Goal: Find specific page/section: Find specific page/section

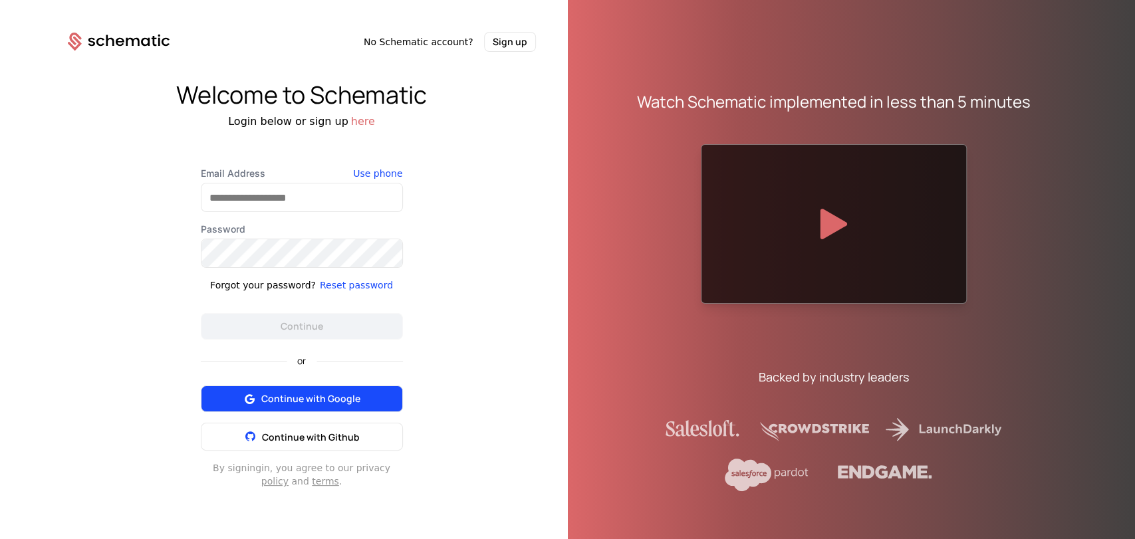
click at [292, 394] on span "Continue with Google" at bounding box center [310, 398] width 99 height 13
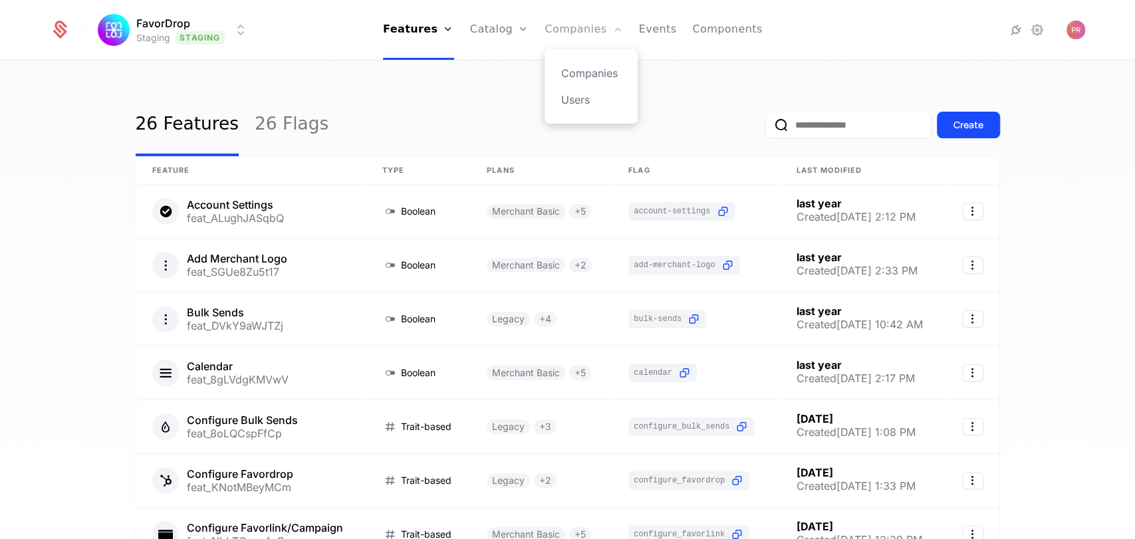
click at [558, 31] on link "Companies" at bounding box center [583, 30] width 78 height 60
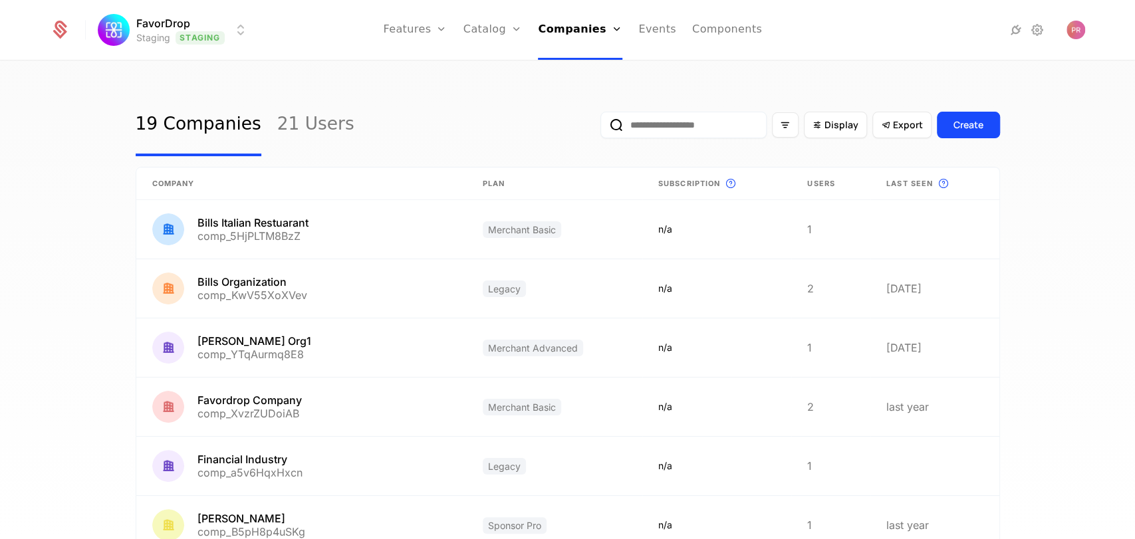
click at [681, 128] on input "email" at bounding box center [683, 125] width 166 height 27
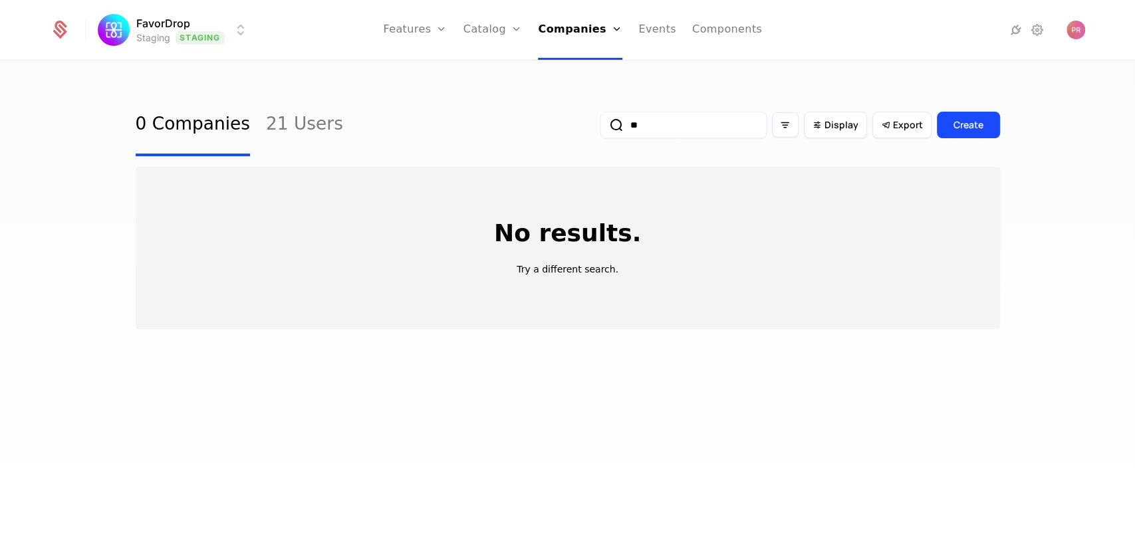
type input "*"
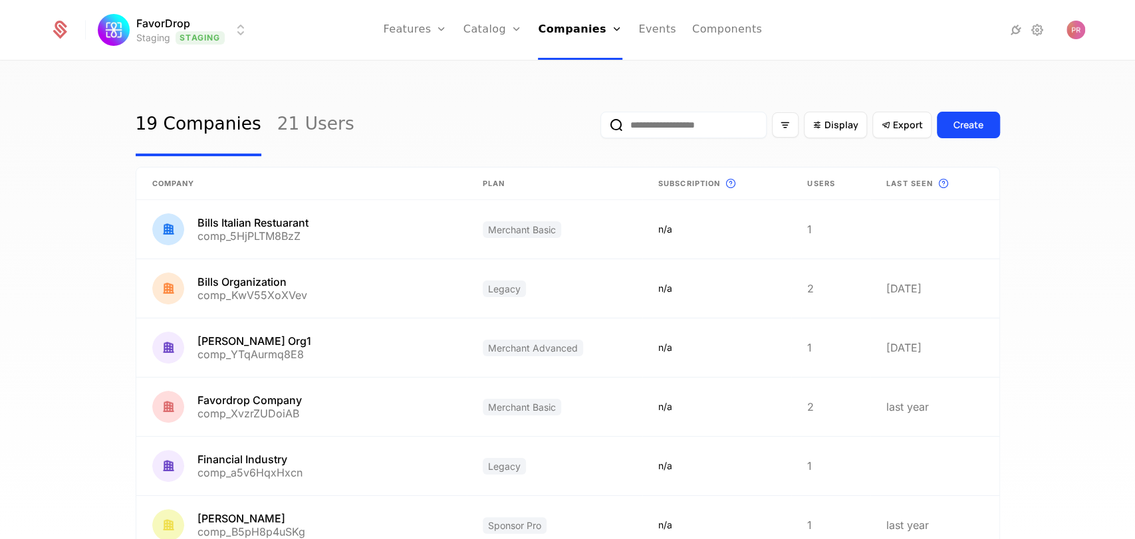
click at [523, 116] on div "19 Companies 21 Users Display Export Create" at bounding box center [568, 125] width 864 height 62
click at [650, 128] on input "email" at bounding box center [683, 125] width 166 height 27
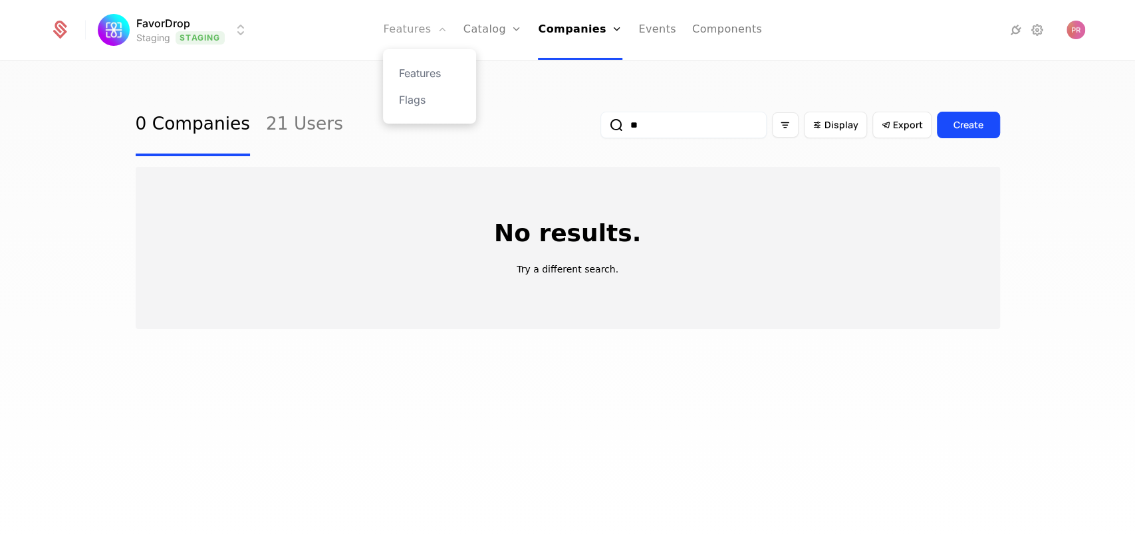
type input "**"
click at [429, 29] on link "Features" at bounding box center [415, 30] width 64 height 60
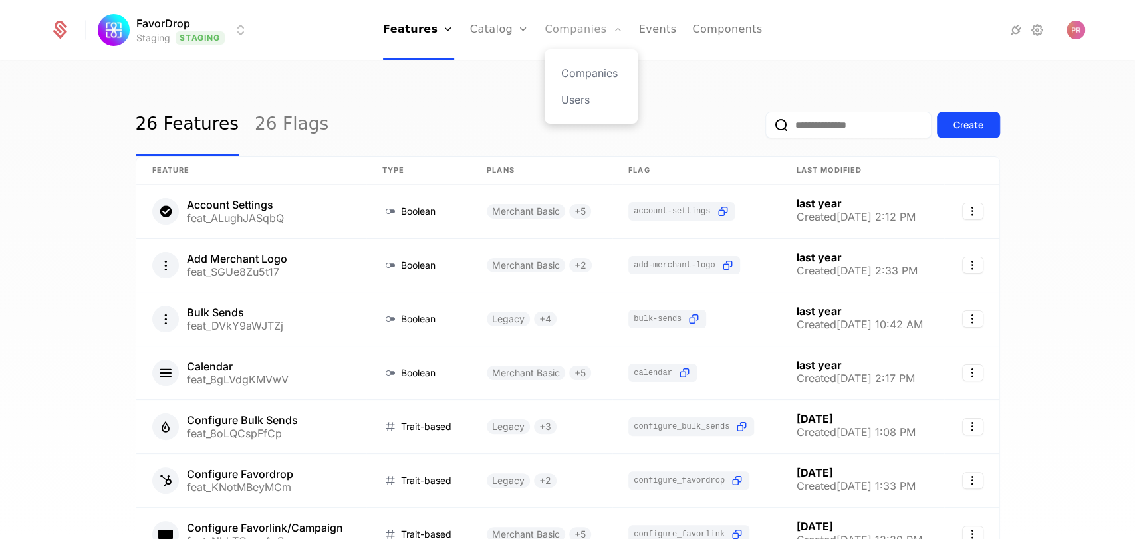
click at [565, 32] on link "Companies" at bounding box center [583, 30] width 78 height 60
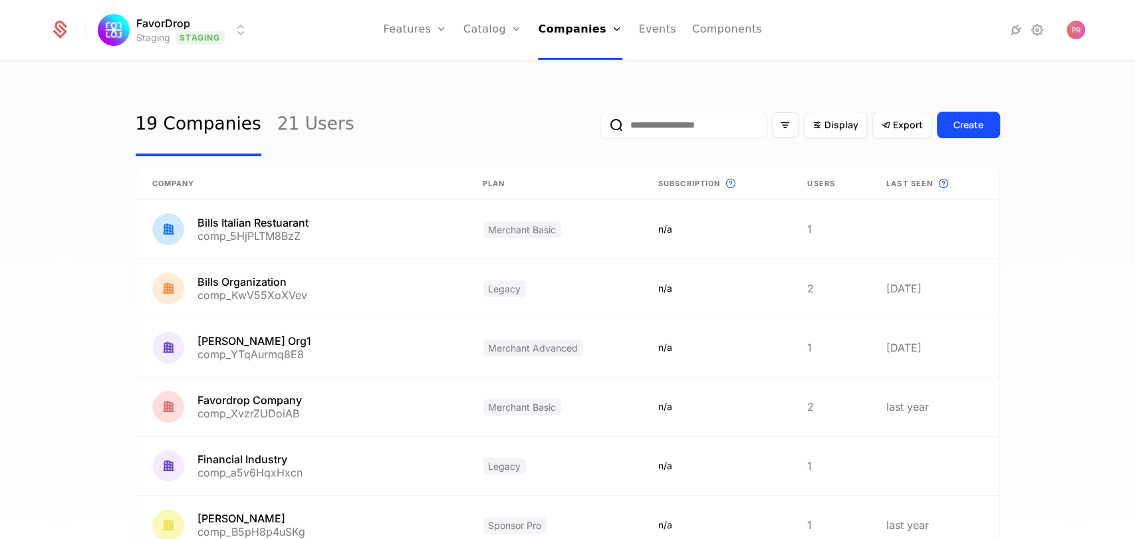
click at [239, 17] on div "FavorDrop Staging Staging Features Features Flags Catalog Plans Add Ons Configu…" at bounding box center [567, 30] width 1035 height 60
click at [237, 27] on html "FavorDrop Staging Staging Features Features Flags Catalog Plans Add Ons Configu…" at bounding box center [567, 269] width 1135 height 539
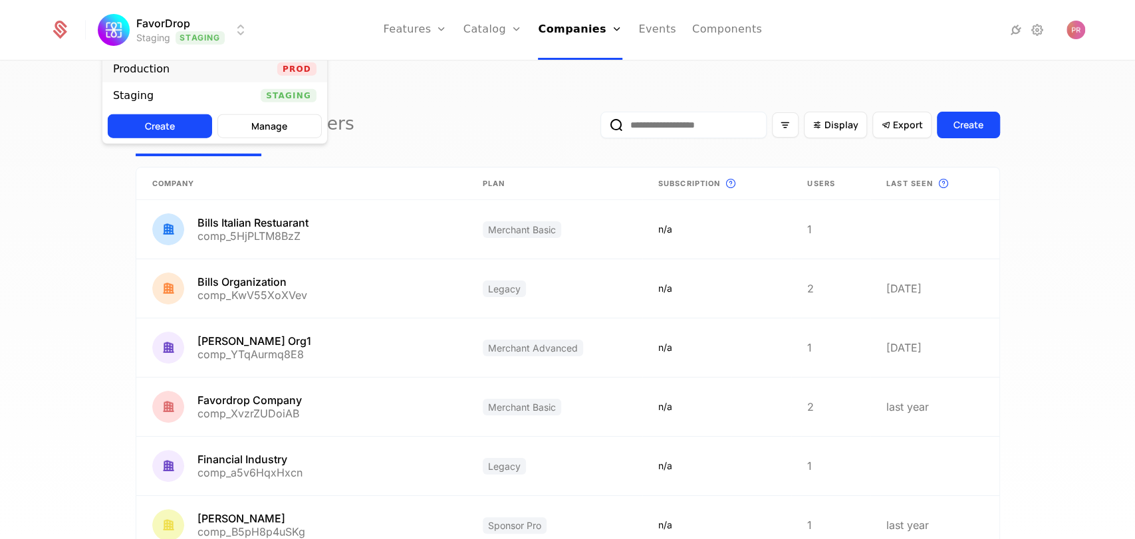
click at [298, 71] on span "Prod" at bounding box center [296, 68] width 39 height 13
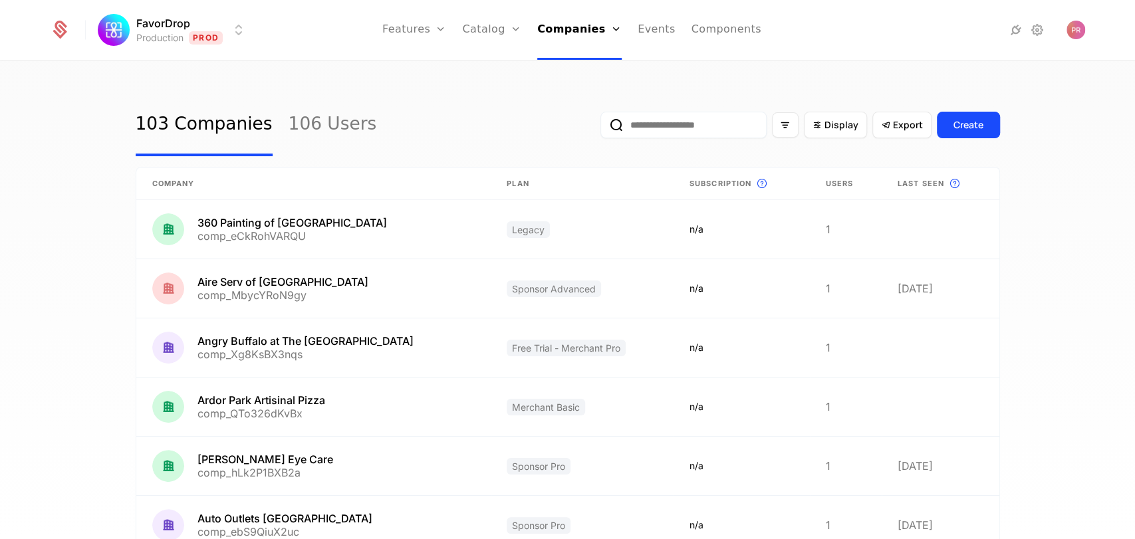
click at [679, 117] on input "email" at bounding box center [683, 125] width 166 height 27
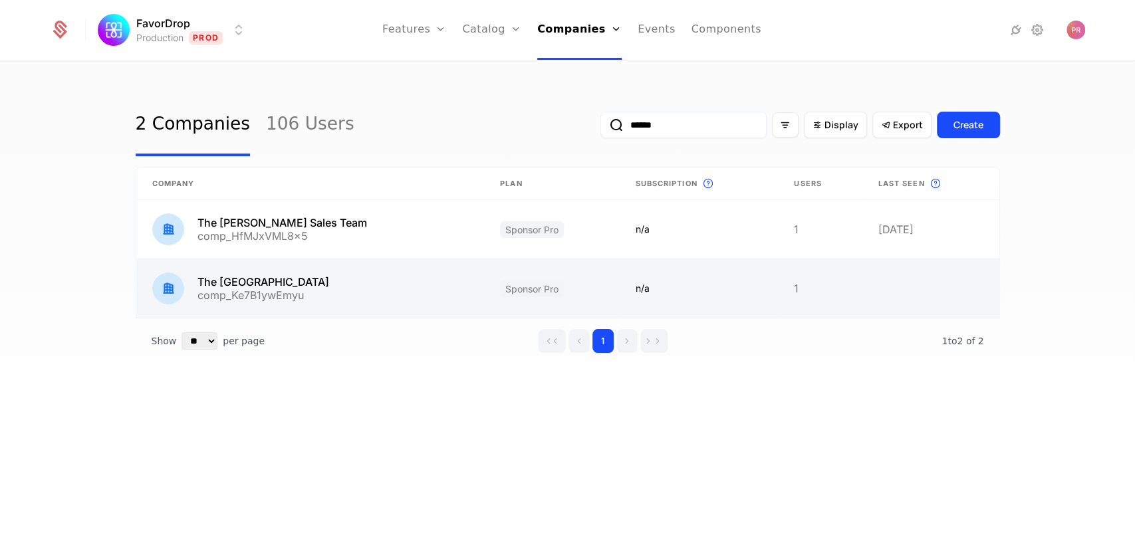
type input "******"
click at [395, 280] on link at bounding box center [310, 288] width 348 height 58
